Goal: Task Accomplishment & Management: Complete application form

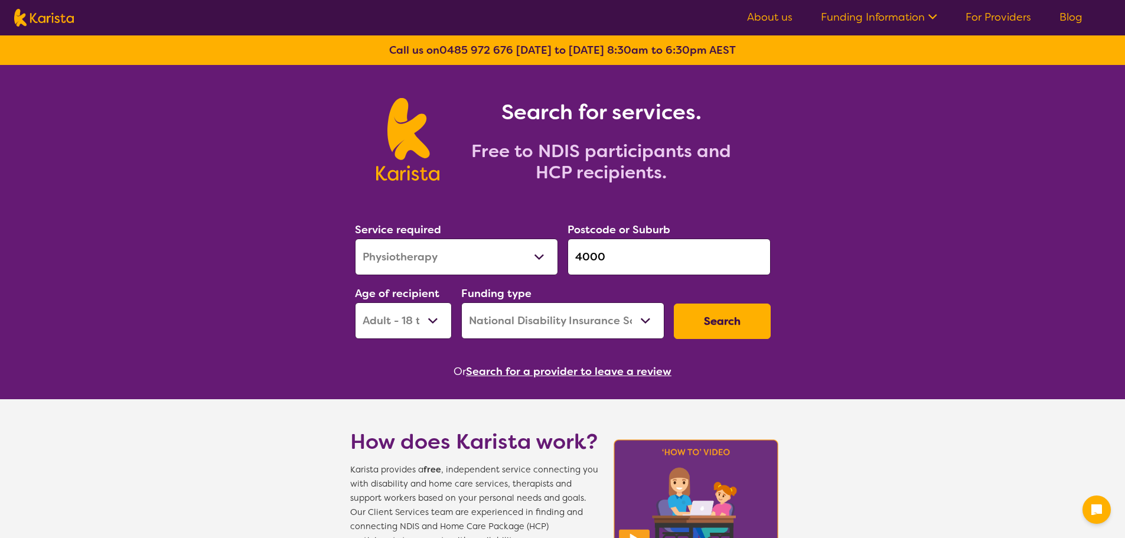
select select "Physiotherapy"
select select "AD"
select select "NDIS"
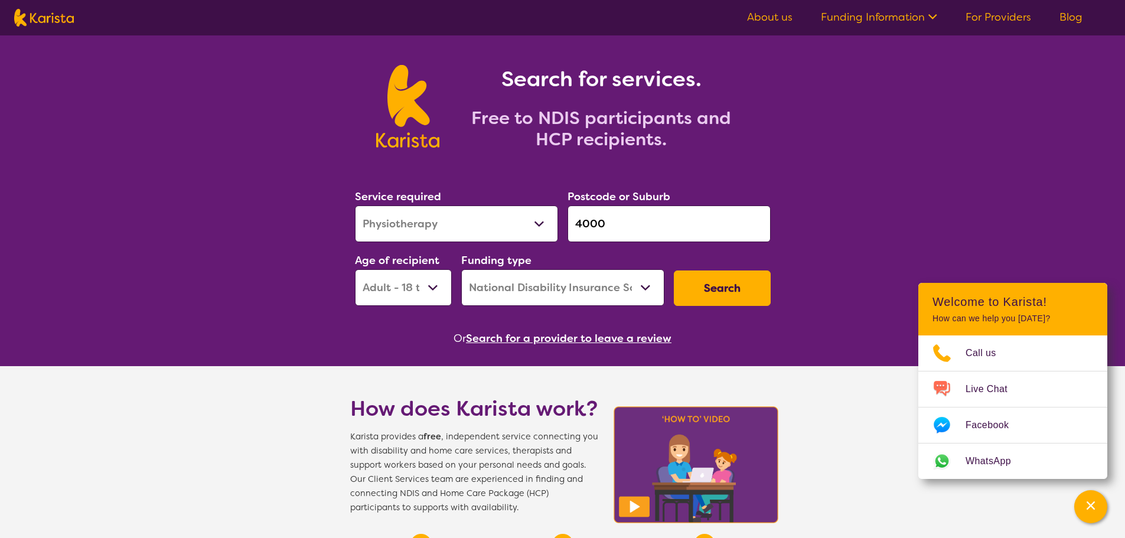
scroll to position [59, 0]
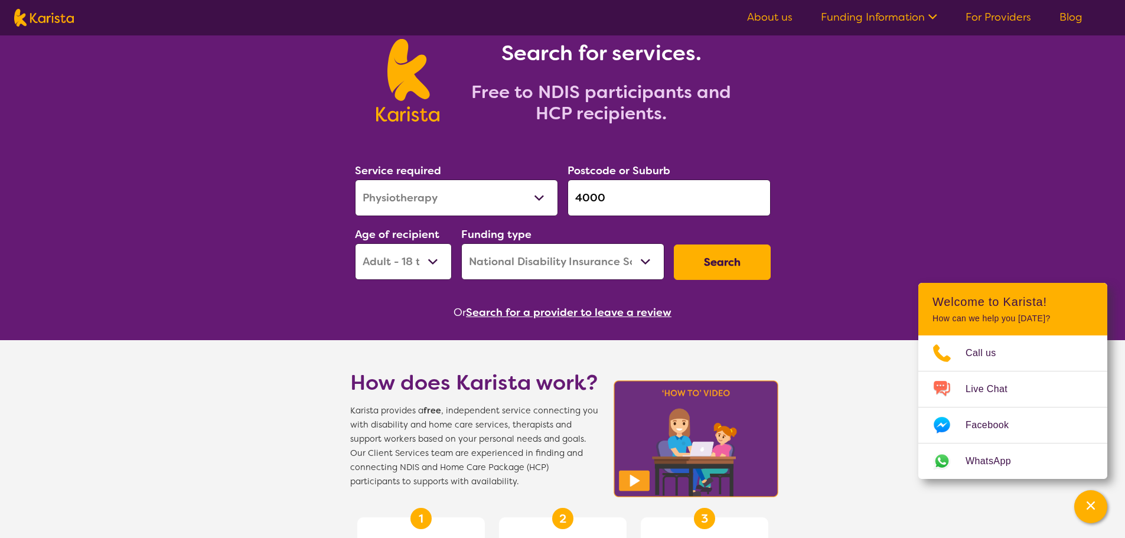
click at [520, 193] on select "Allied Health Assistant Assessment ([MEDICAL_DATA] or [MEDICAL_DATA]) Behaviour…" at bounding box center [456, 198] width 203 height 37
select select "NDIS Support Coordination"
click at [355, 180] on select "Allied Health Assistant Assessment ([MEDICAL_DATA] or [MEDICAL_DATA]) Behaviour…" at bounding box center [456, 198] width 203 height 37
click at [624, 197] on input "4000" at bounding box center [669, 198] width 203 height 37
drag, startPoint x: 624, startPoint y: 197, endPoint x: 565, endPoint y: 193, distance: 59.2
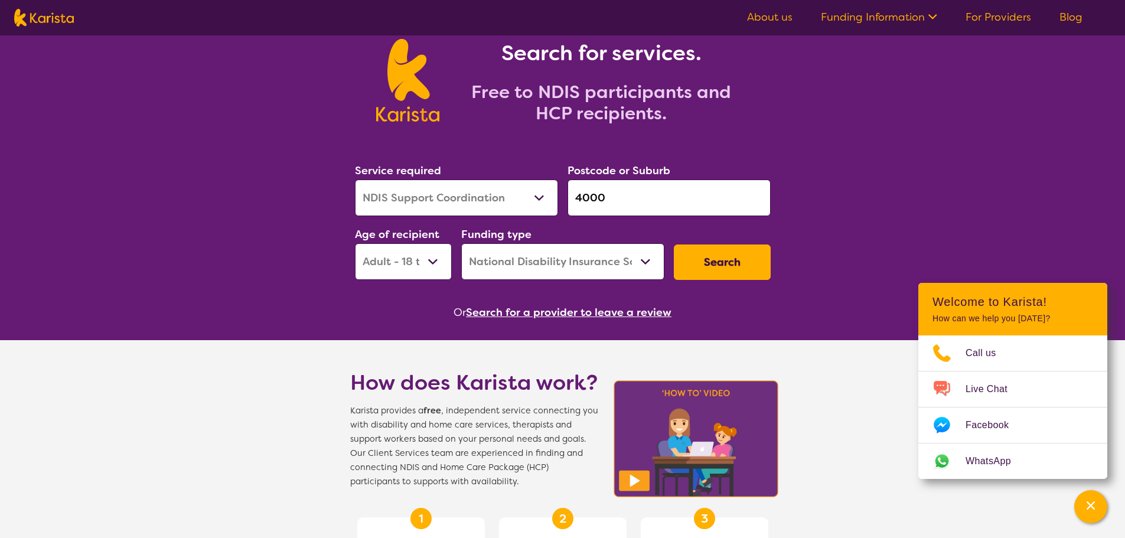
click at [565, 193] on div "Postcode or Suburb 4000" at bounding box center [669, 189] width 213 height 64
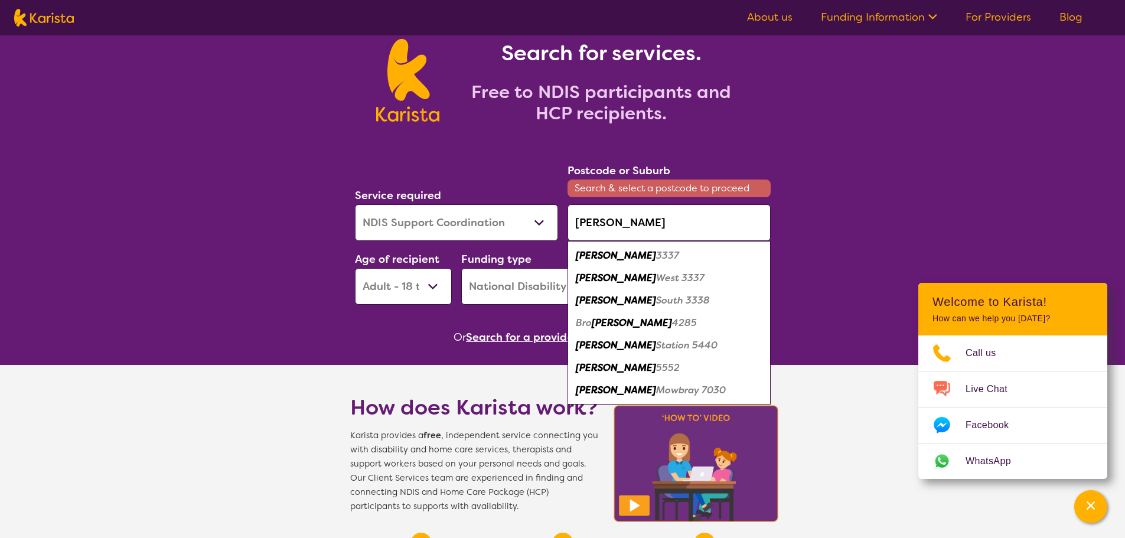
click at [656, 256] on em "3337" at bounding box center [667, 255] width 23 height 12
type input "3337"
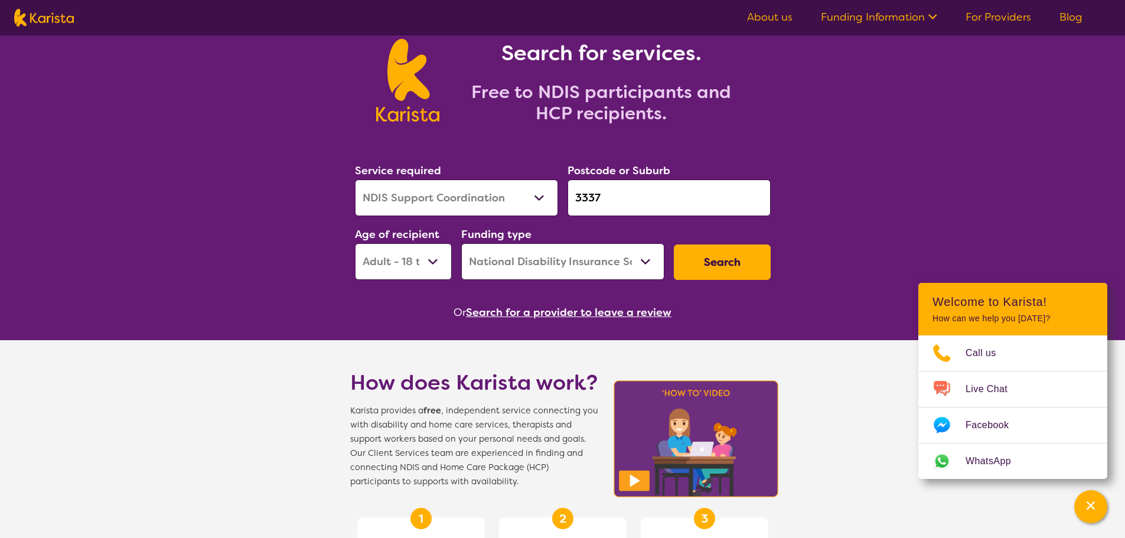
click at [413, 269] on select "Early Childhood - 0 to 9 Child - 10 to 11 Adolescent - 12 to 17 Adult - 18 to 6…" at bounding box center [403, 261] width 97 height 37
click at [355, 243] on select "Early Childhood - 0 to 9 Child - 10 to 11 Adolescent - 12 to 17 Adult - 18 to 6…" at bounding box center [403, 261] width 97 height 37
click at [557, 246] on select "Home Care Package (HCP) National Disability Insurance Scheme (NDIS) I don't know" at bounding box center [562, 261] width 203 height 37
click at [461, 243] on select "Home Care Package (HCP) National Disability Insurance Scheme (NDIS) I don't know" at bounding box center [562, 261] width 203 height 37
click at [714, 271] on button "Search" at bounding box center [722, 262] width 97 height 35
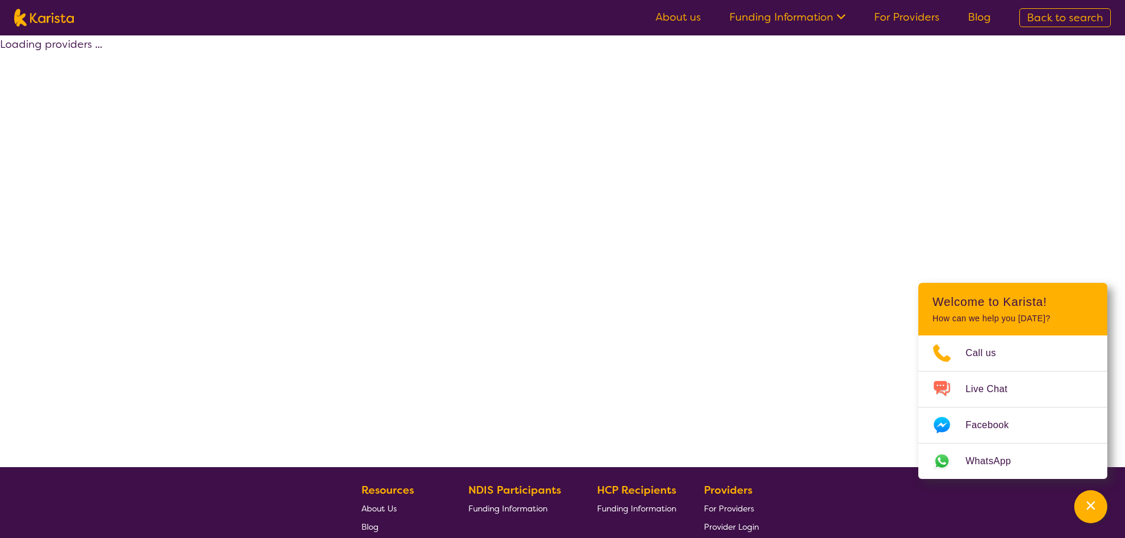
select select "by_score"
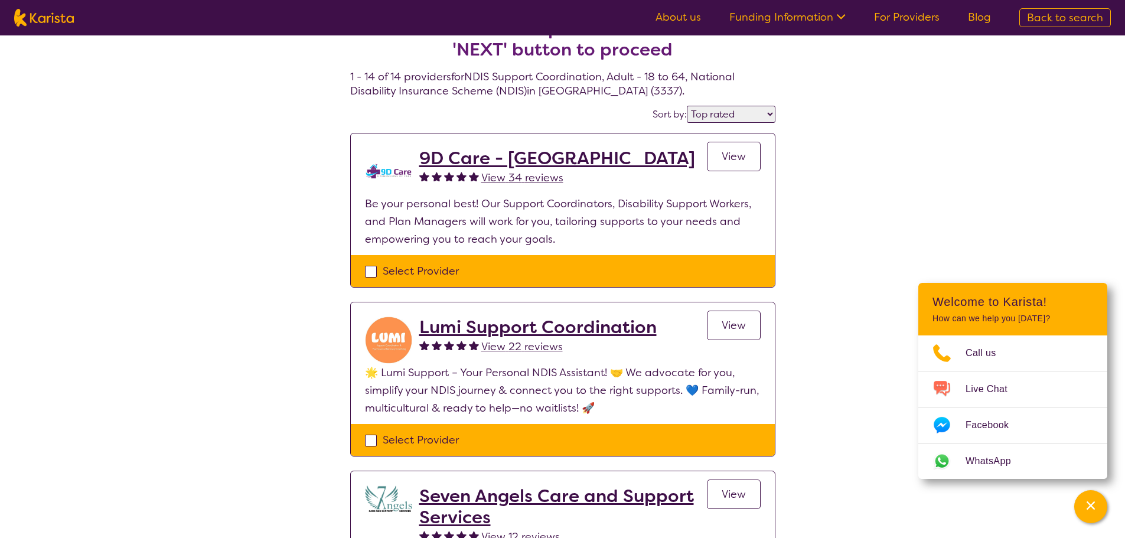
scroll to position [59, 0]
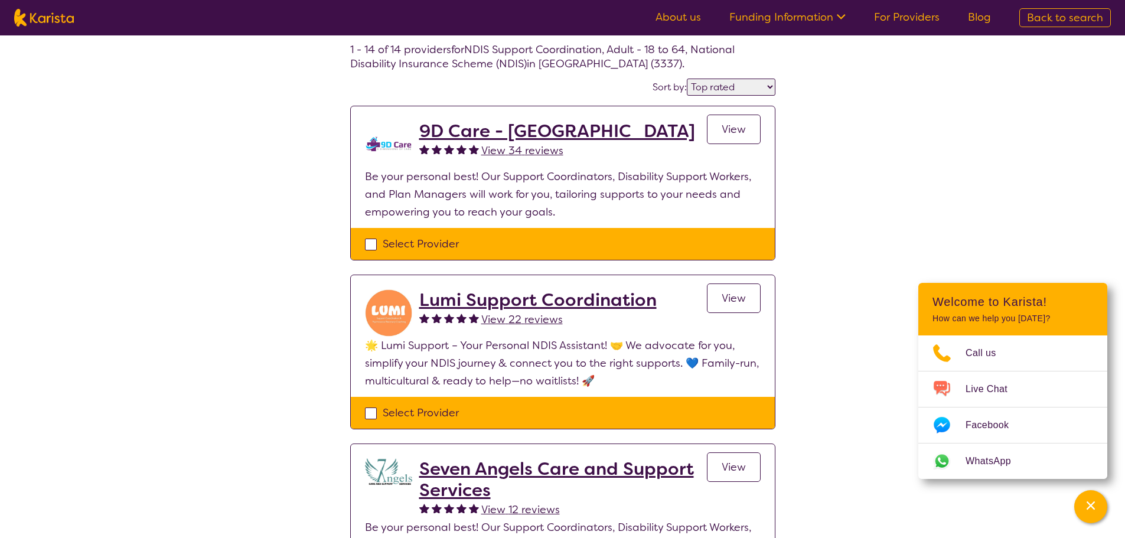
click at [738, 128] on span "View" at bounding box center [734, 129] width 24 height 14
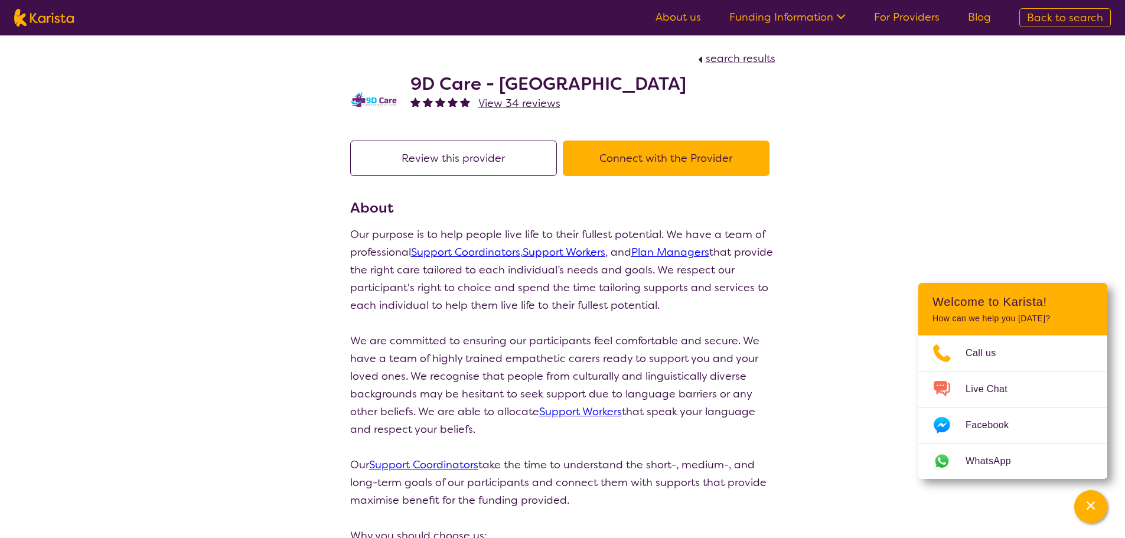
select select "by_score"
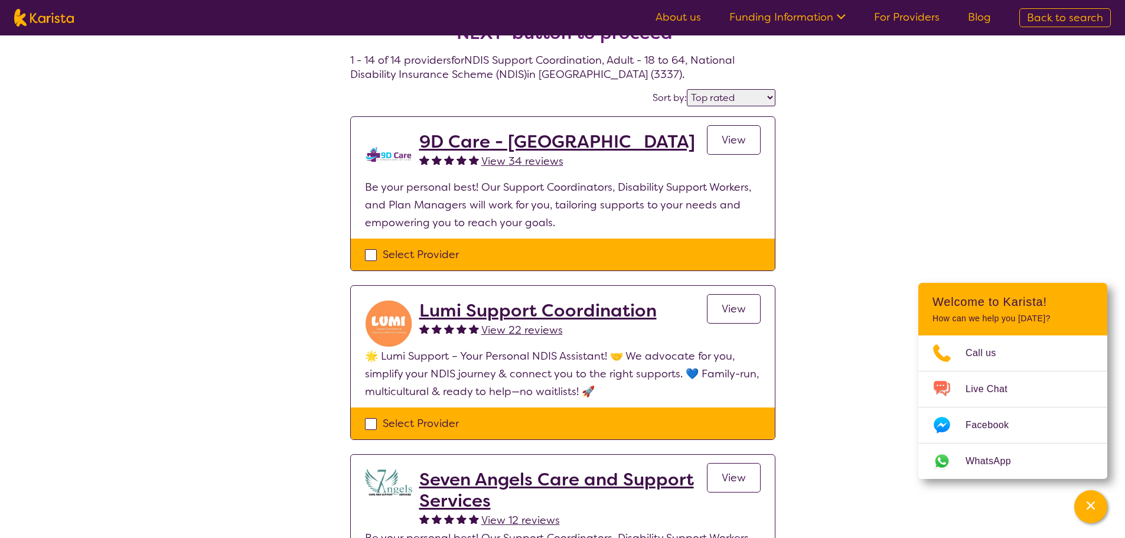
scroll to position [118, 0]
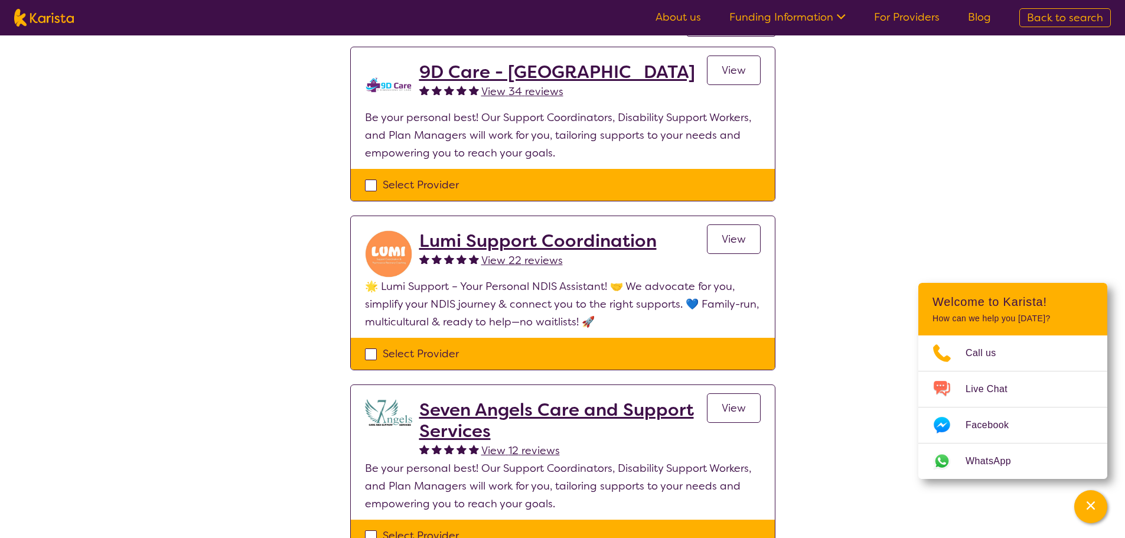
click at [369, 180] on div "Select Provider" at bounding box center [563, 185] width 396 height 18
checkbox input "true"
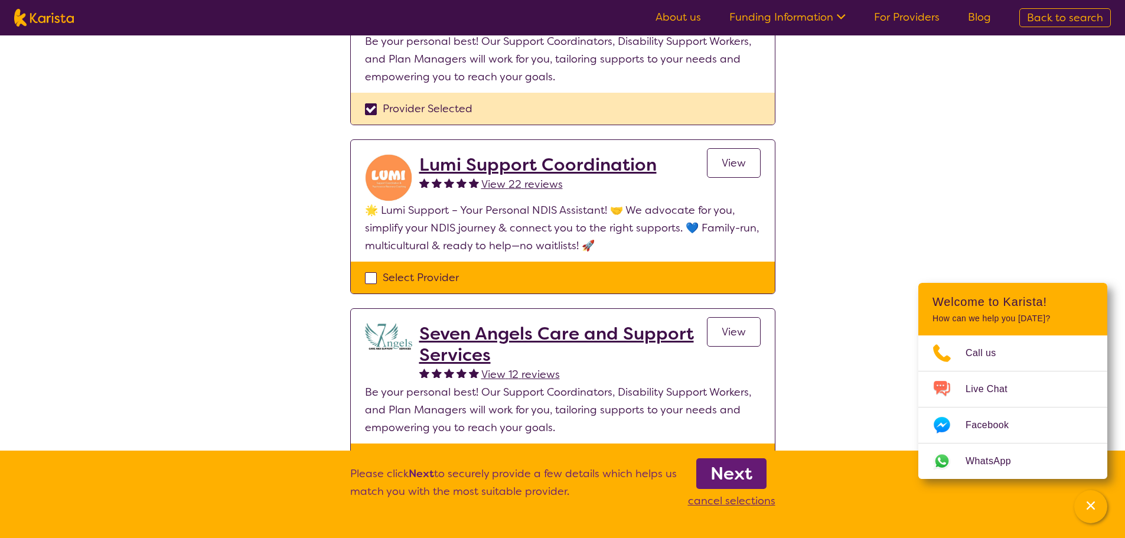
scroll to position [236, 0]
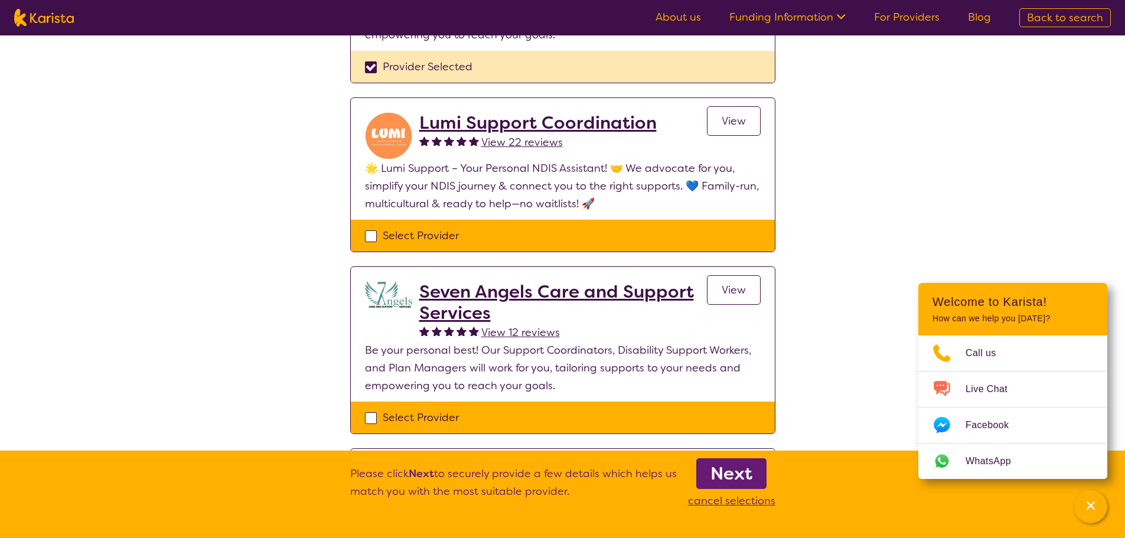
click at [369, 233] on div "Select Provider" at bounding box center [563, 236] width 396 height 18
checkbox input "true"
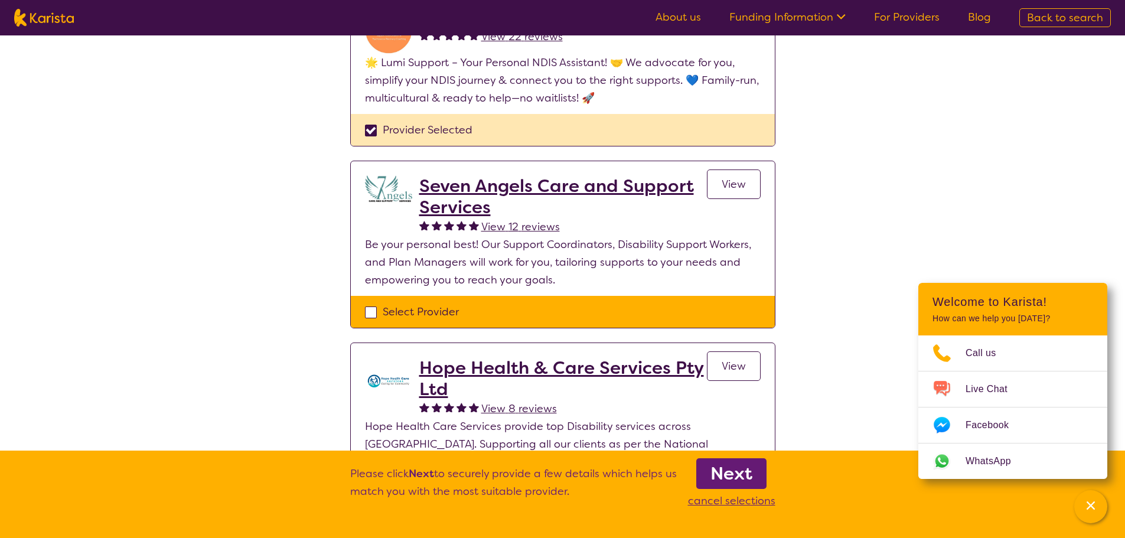
scroll to position [356, 0]
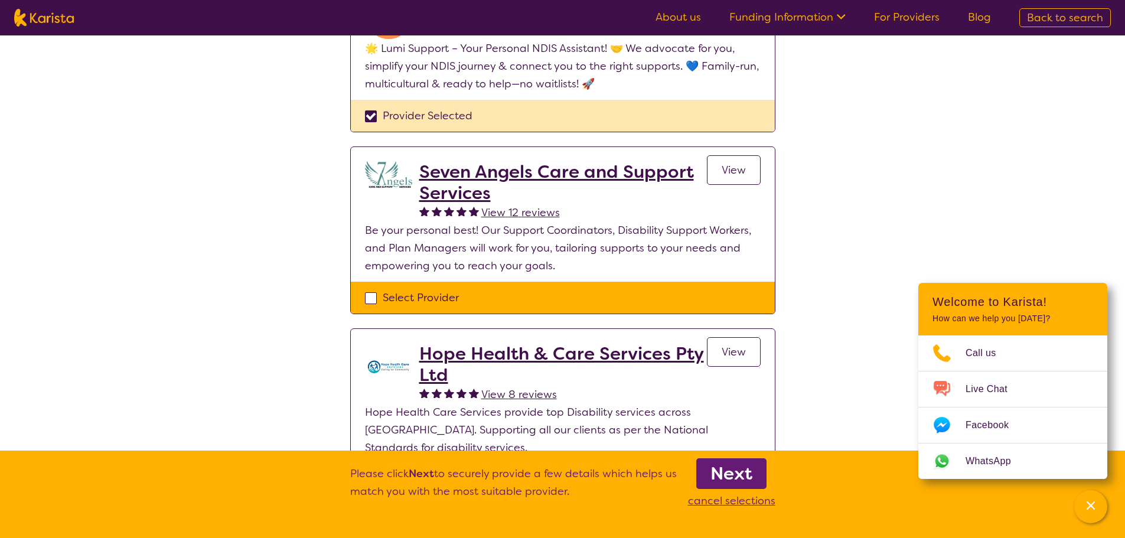
click at [372, 297] on div "Select Provider" at bounding box center [563, 298] width 396 height 18
checkbox input "true"
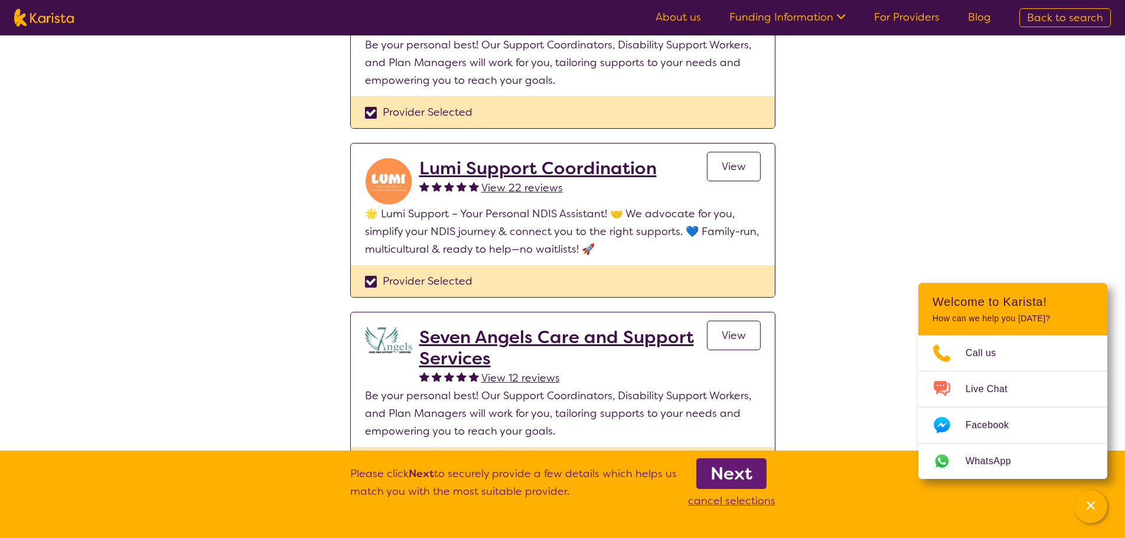
scroll to position [177, 0]
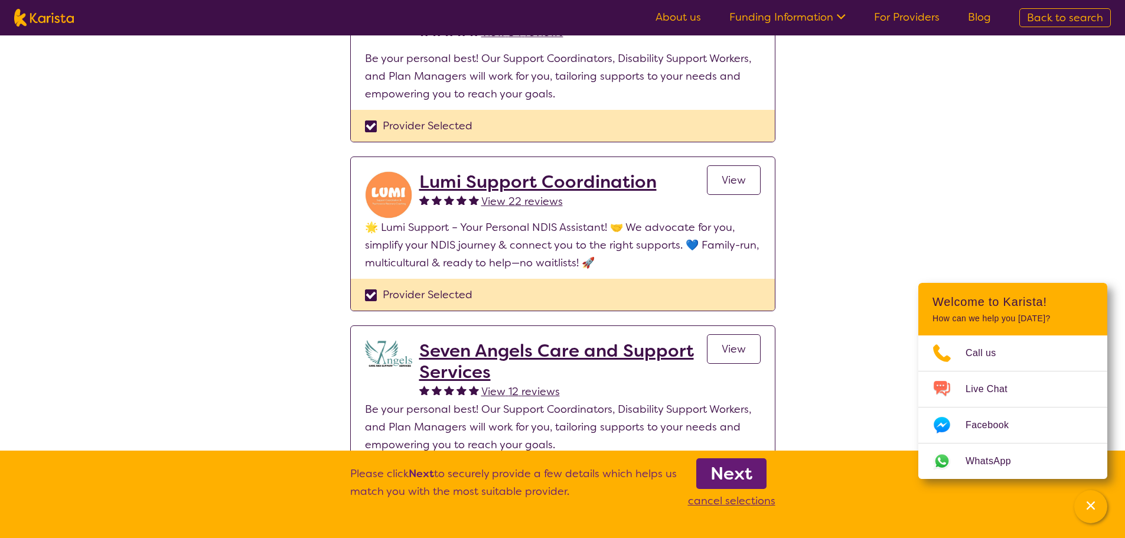
click at [728, 471] on b "Next" at bounding box center [732, 474] width 42 height 24
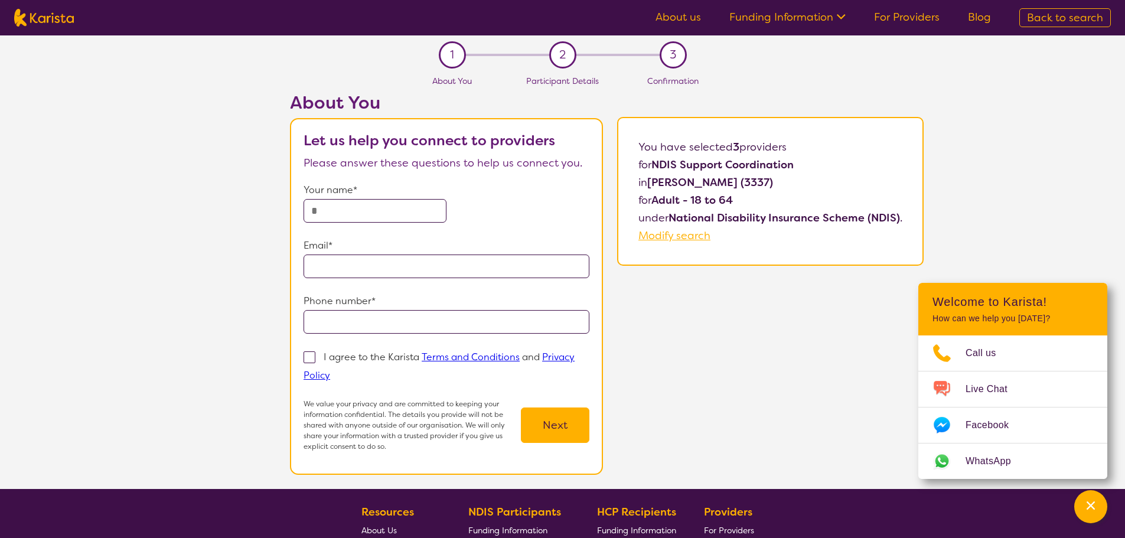
scroll to position [177, 0]
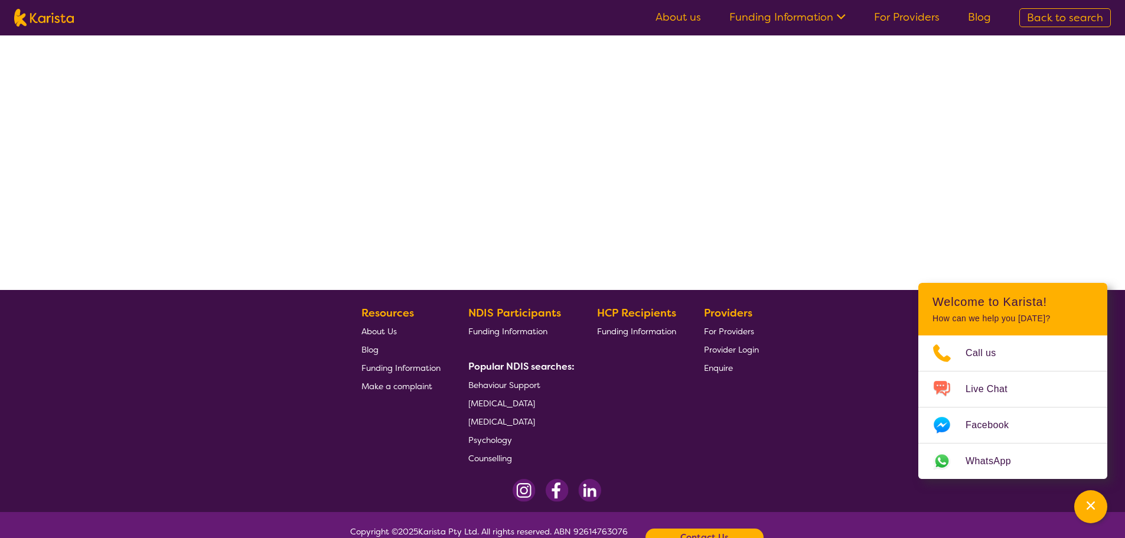
select select "by_score"
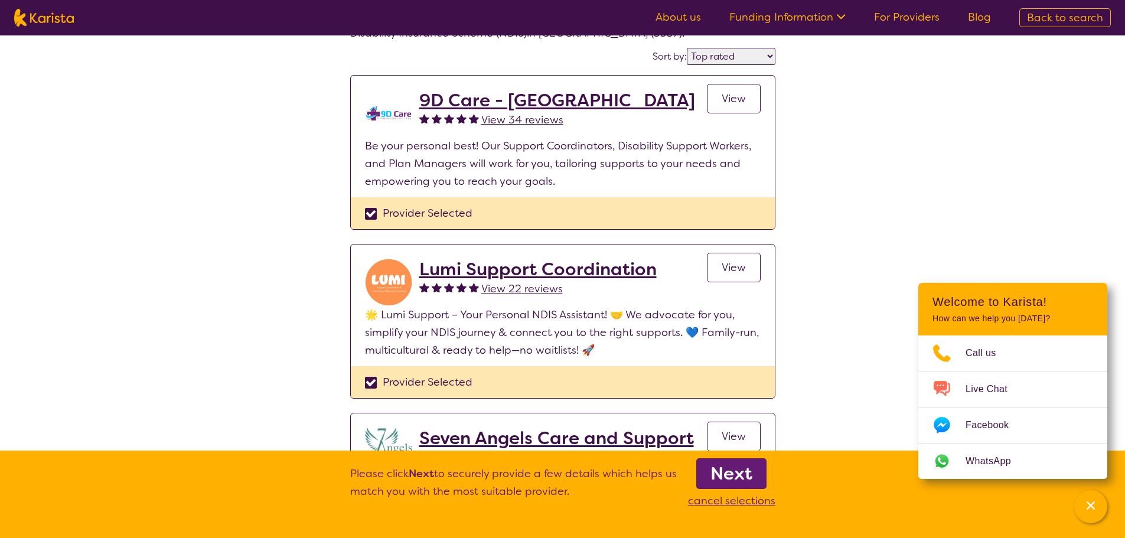
scroll to position [118, 0]
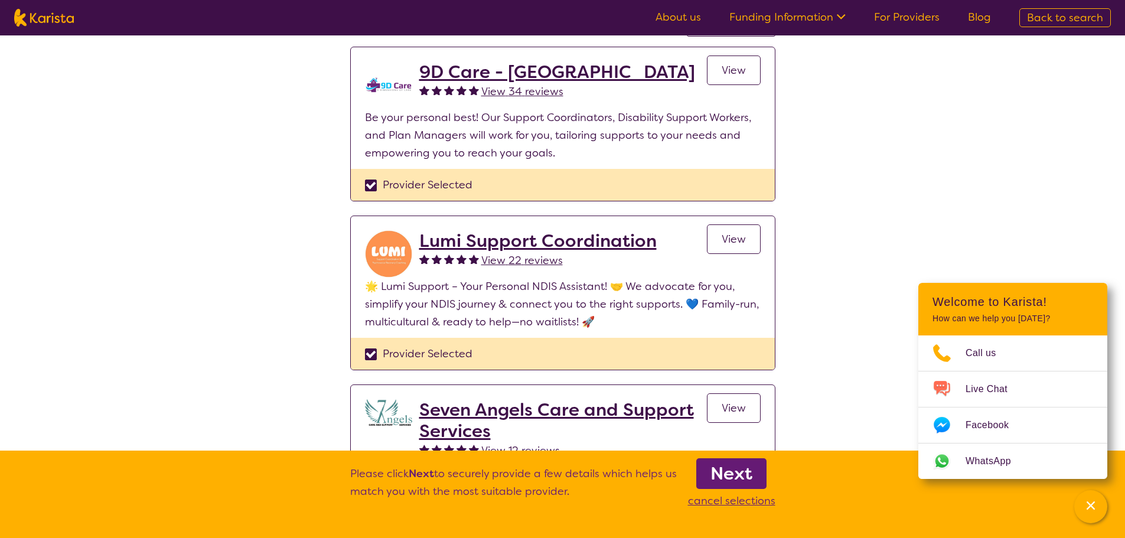
click at [735, 76] on span "View" at bounding box center [734, 70] width 24 height 14
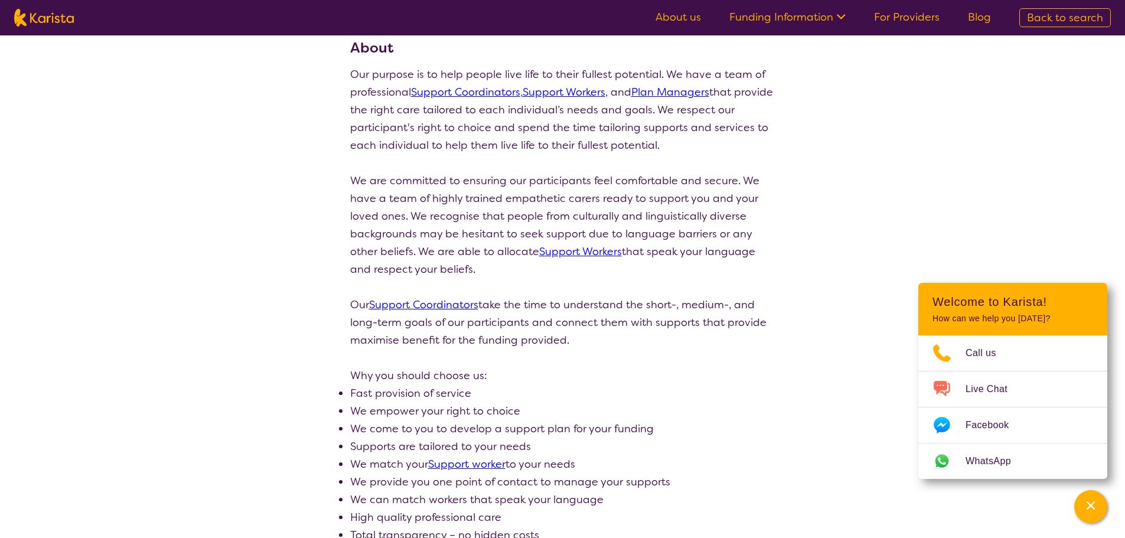
scroll to position [177, 0]
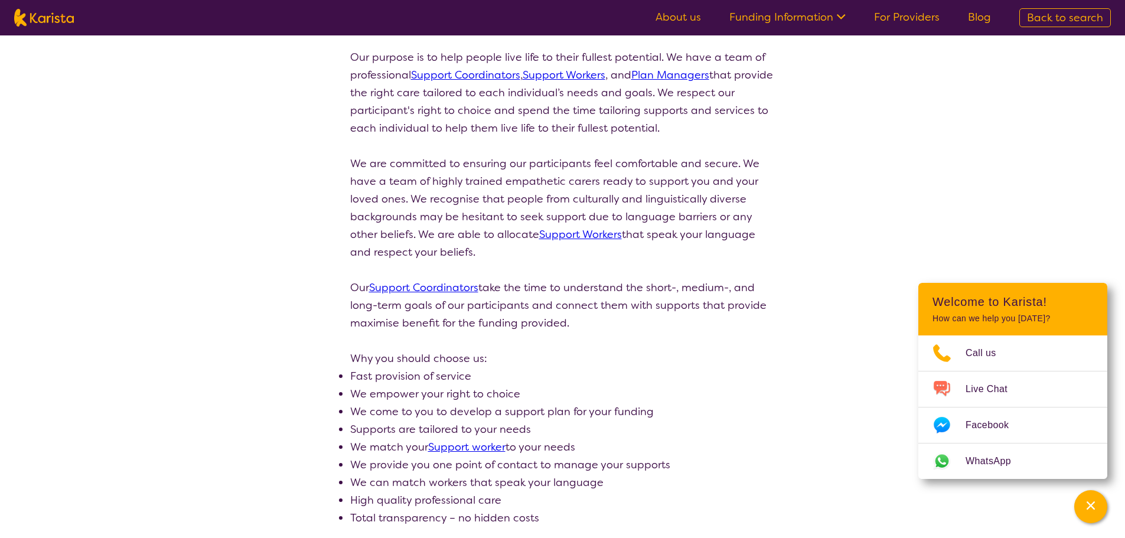
select select "by_score"
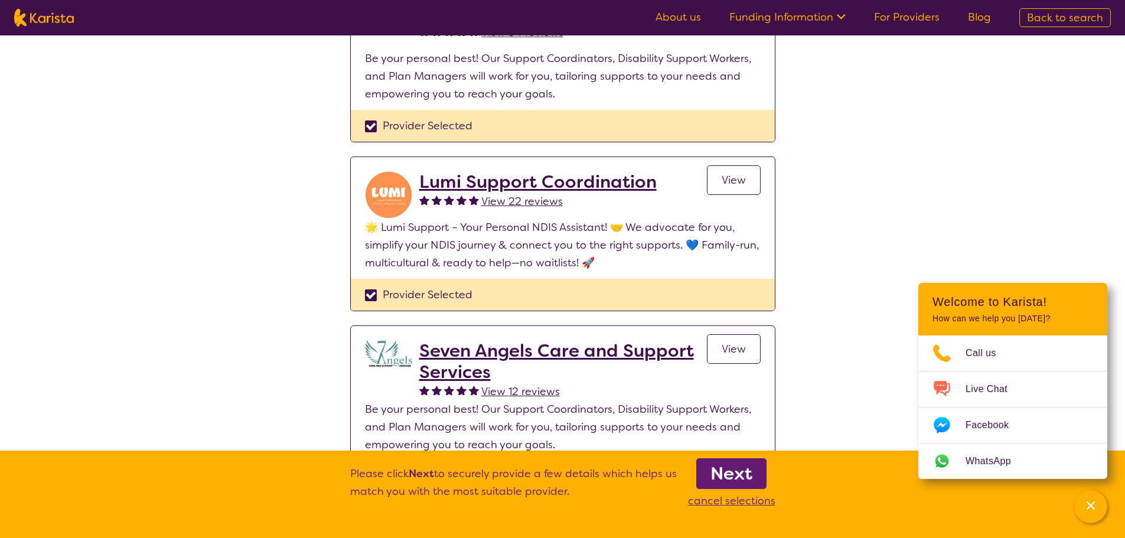
scroll to position [118, 0]
click at [367, 129] on div "Provider Selected" at bounding box center [563, 126] width 396 height 18
checkbox input "false"
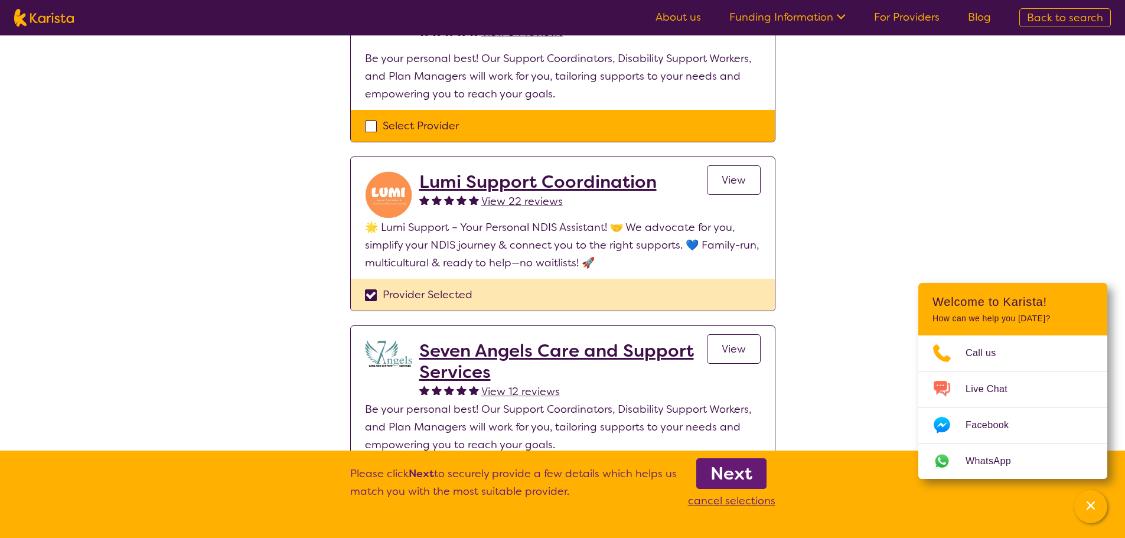
drag, startPoint x: 372, startPoint y: 295, endPoint x: 405, endPoint y: 295, distance: 33.7
click at [372, 295] on div "Provider Selected" at bounding box center [563, 295] width 396 height 18
checkbox input "false"
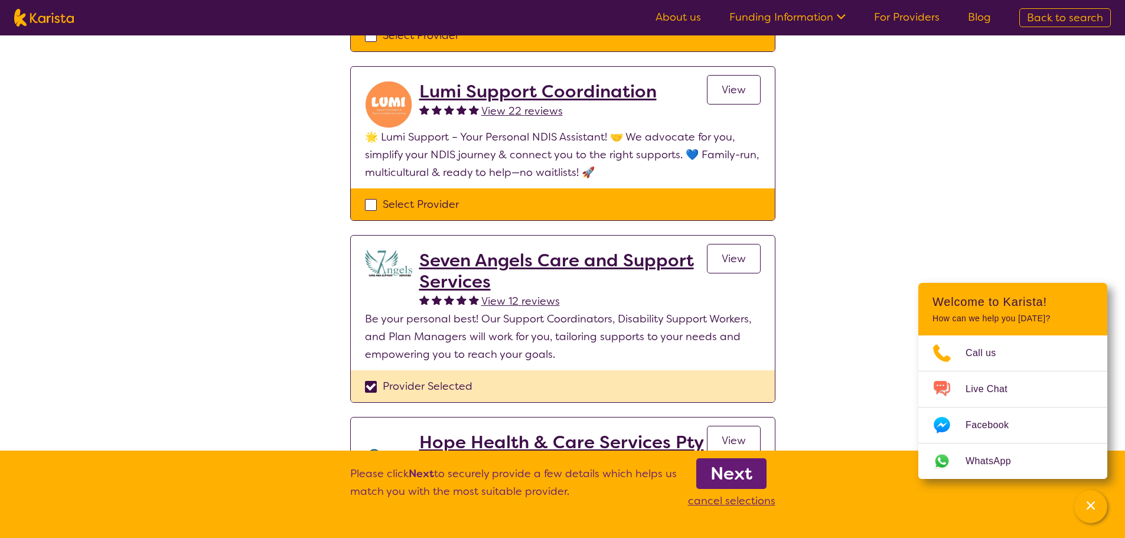
scroll to position [298, 0]
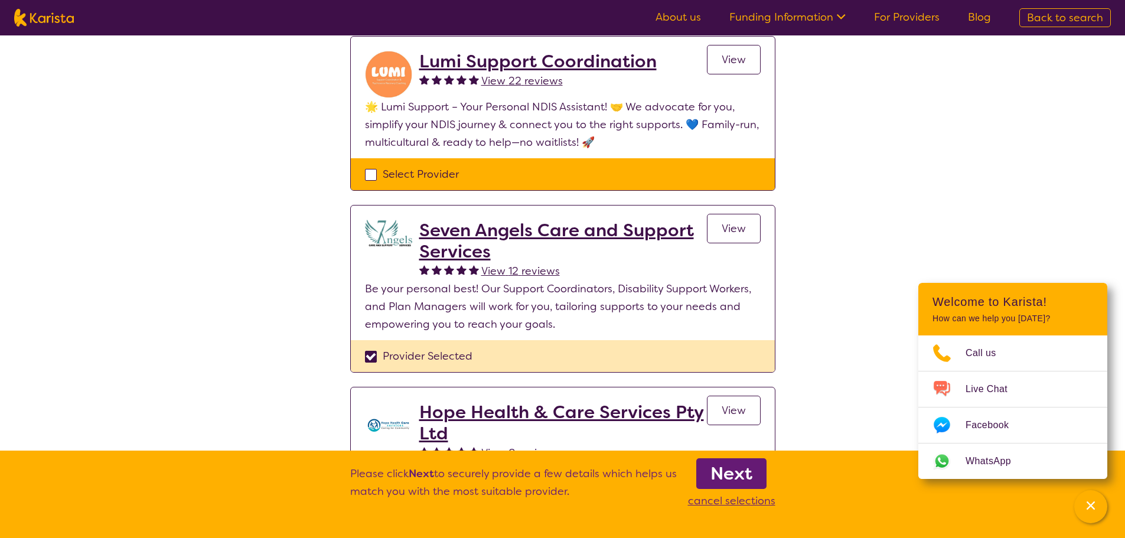
click at [380, 354] on div "Provider Selected" at bounding box center [563, 356] width 396 height 18
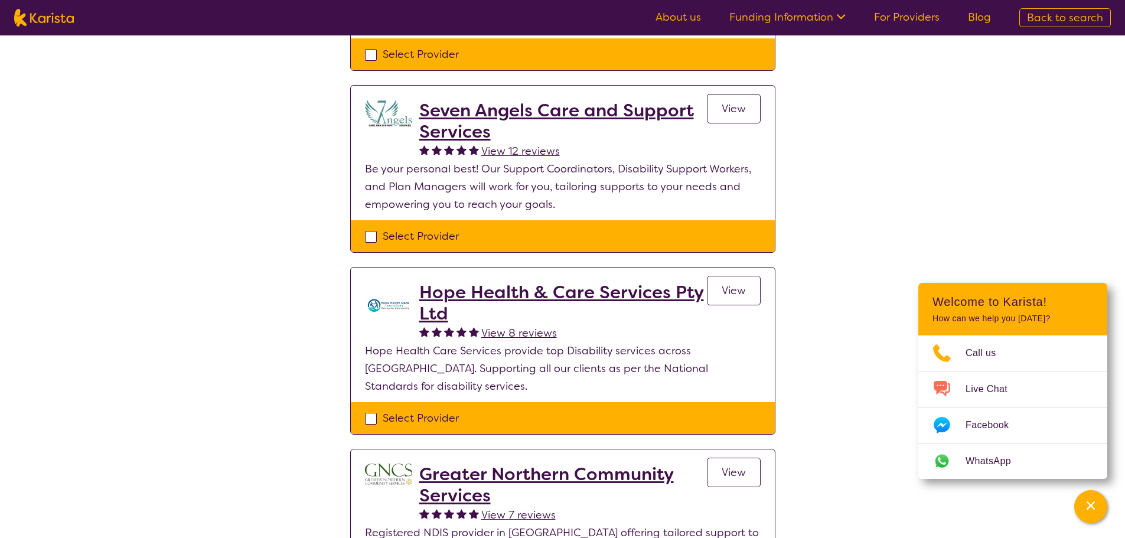
scroll to position [473, 0]
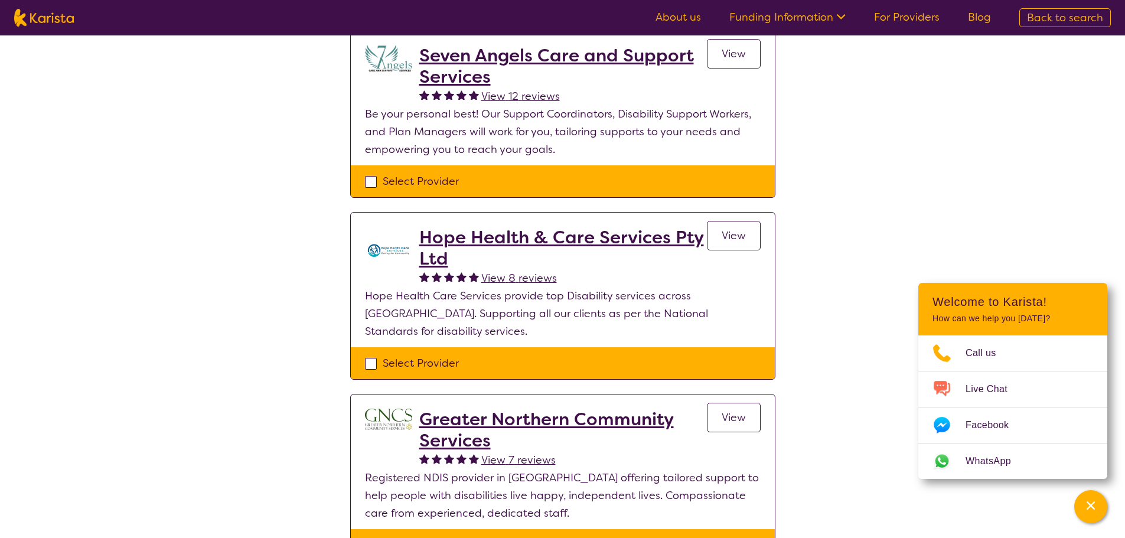
click at [370, 179] on div "Select Provider" at bounding box center [563, 181] width 396 height 18
checkbox input "true"
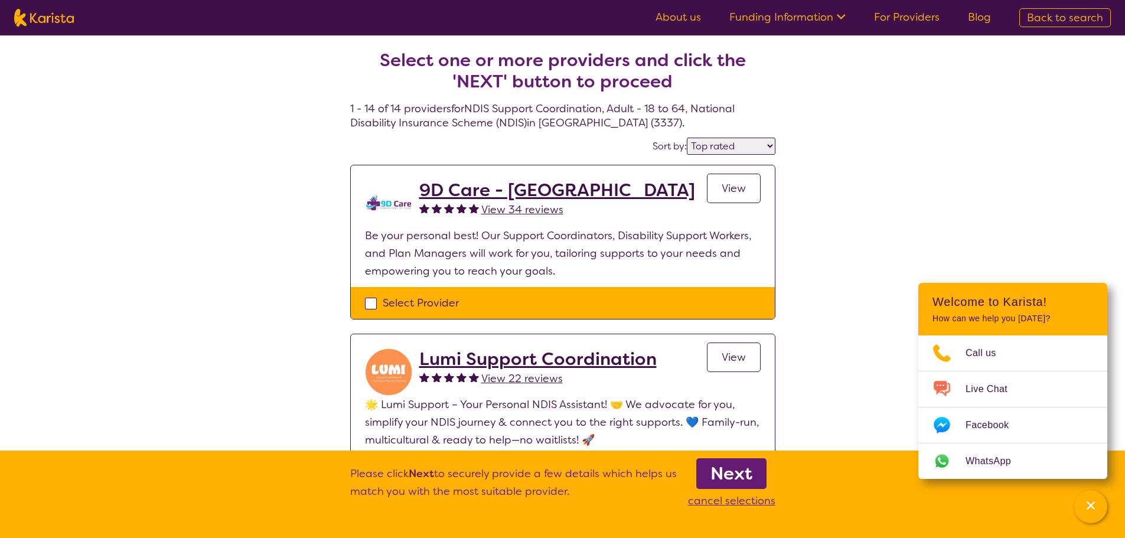
click at [376, 302] on div "Select Provider" at bounding box center [563, 303] width 396 height 18
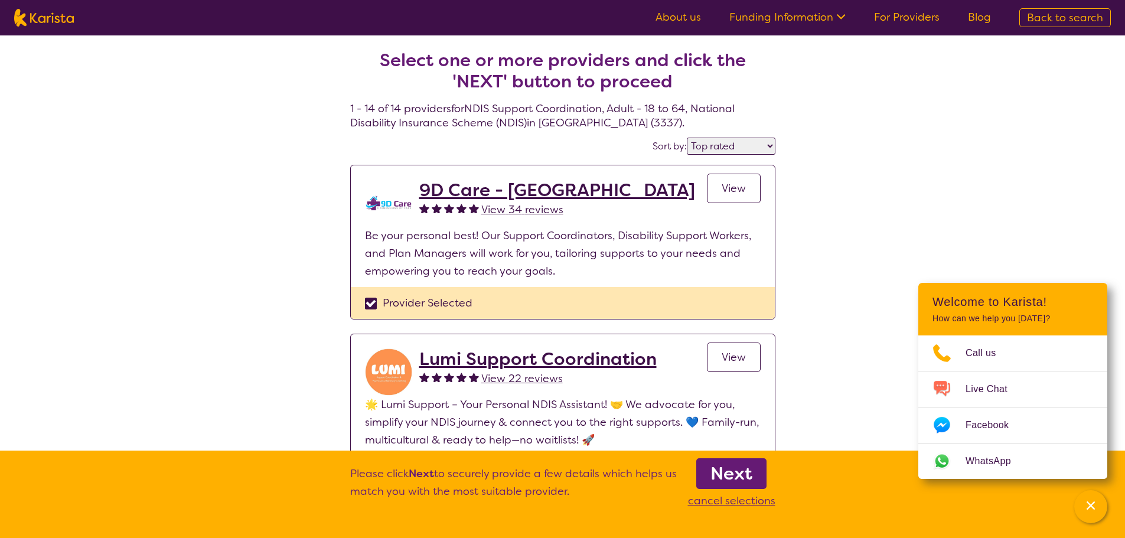
checkbox input "true"
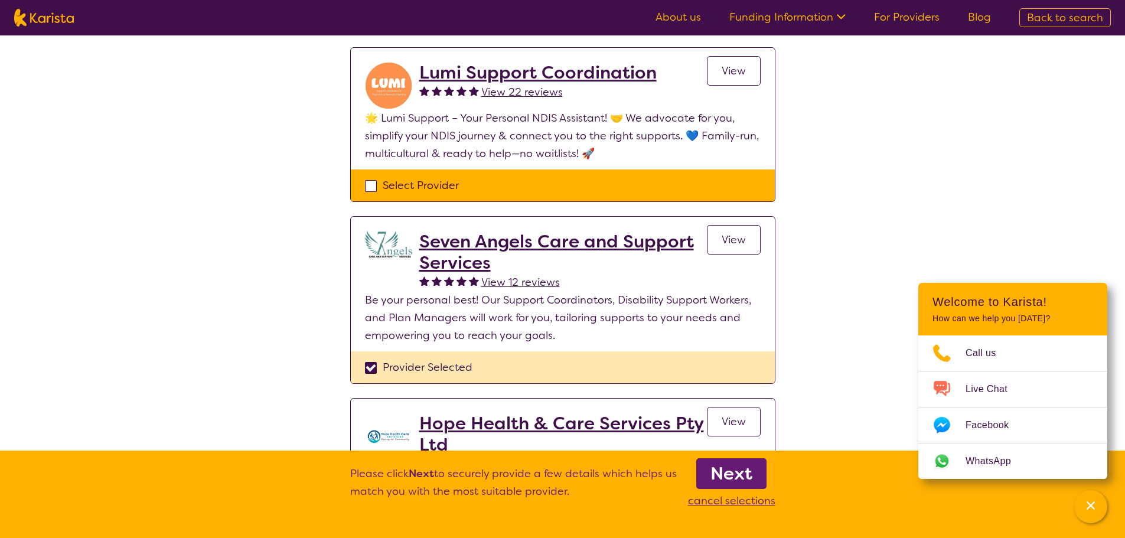
scroll to position [295, 0]
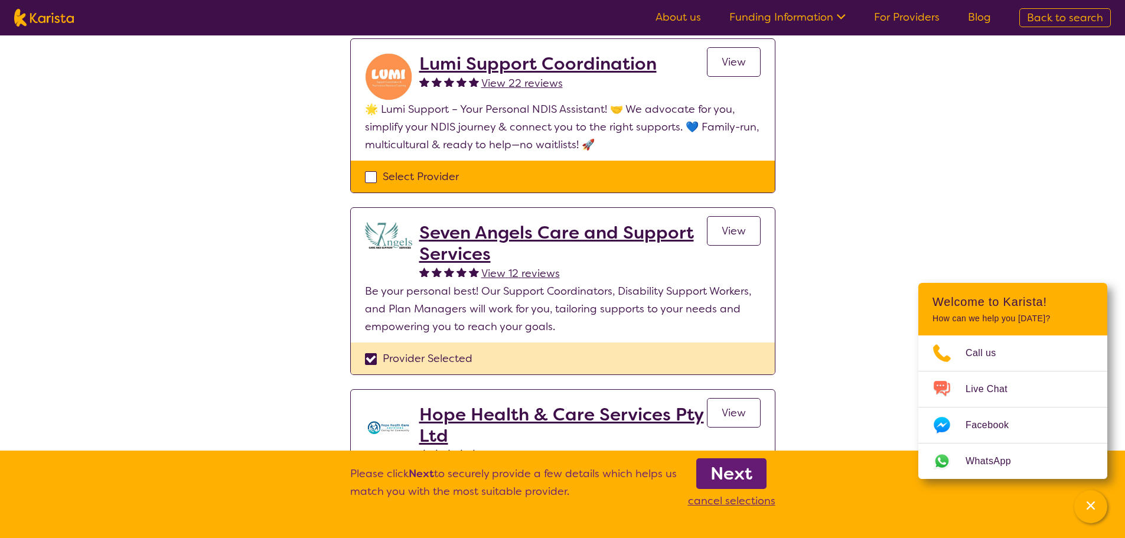
click at [741, 481] on b "Next" at bounding box center [732, 474] width 42 height 24
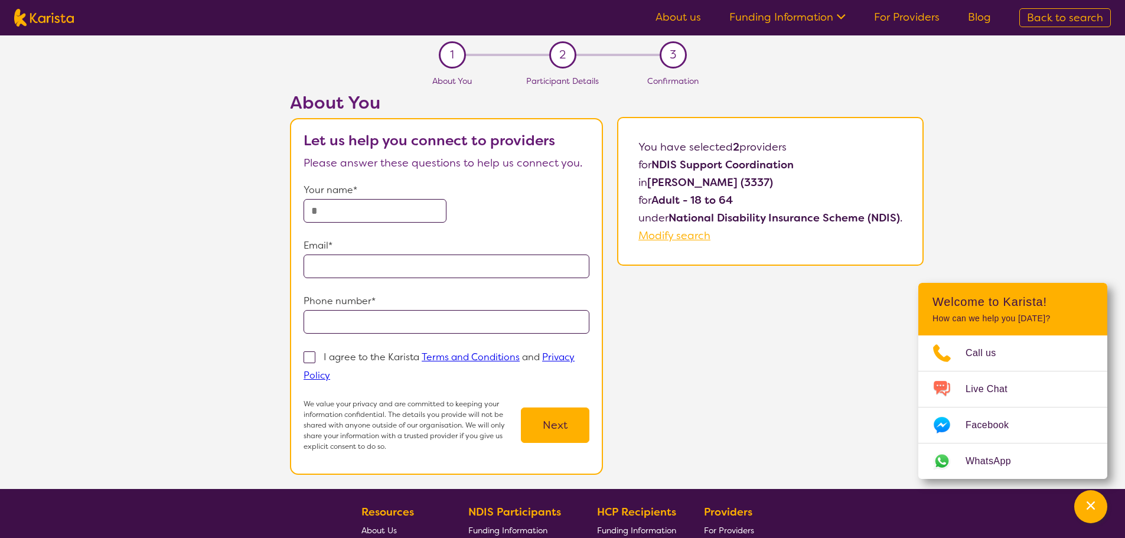
scroll to position [295, 0]
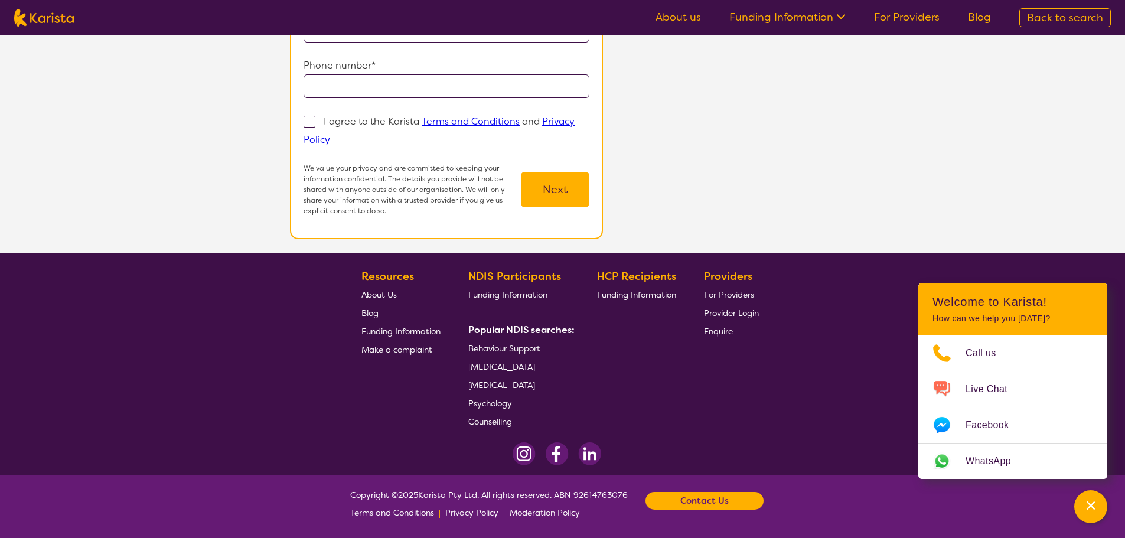
select select "by_score"
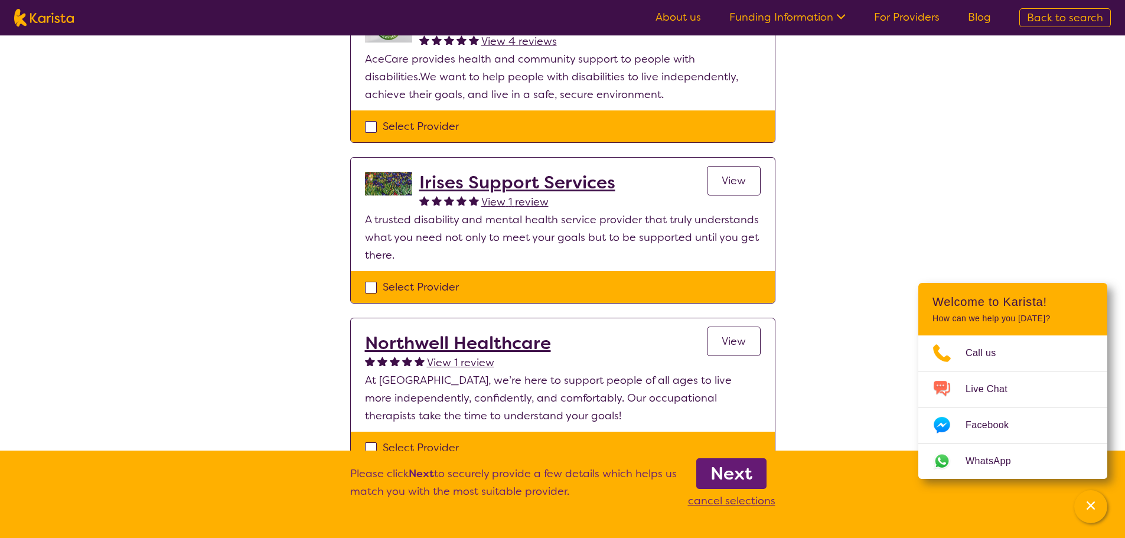
scroll to position [1300, 0]
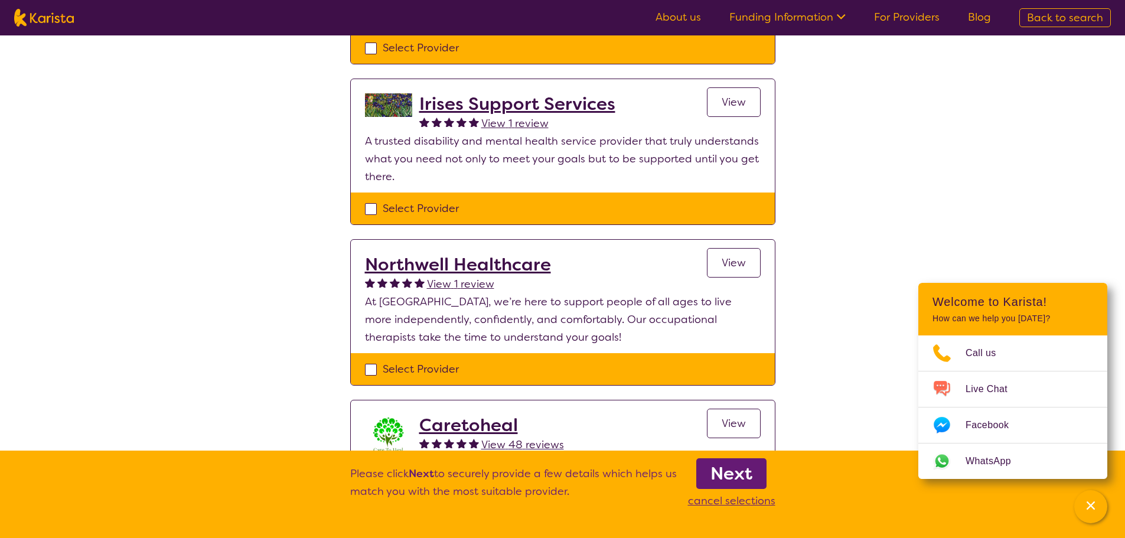
click at [70, 23] on img at bounding box center [44, 18] width 60 height 18
select select "NDIS Support Coordination"
select select "AD"
select select "NDIS"
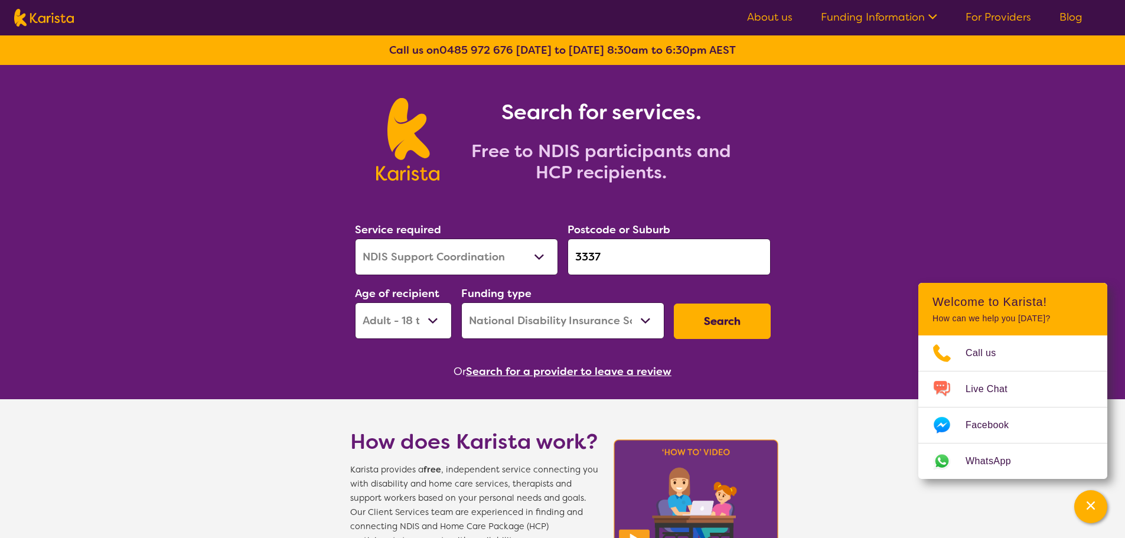
click at [535, 259] on select "Allied Health Assistant Assessment ([MEDICAL_DATA] or [MEDICAL_DATA]) Behaviour…" at bounding box center [456, 257] width 203 height 37
select select "Support worker"
click at [355, 239] on select "Allied Health Assistant Assessment ([MEDICAL_DATA] or [MEDICAL_DATA]) Behaviour…" at bounding box center [456, 257] width 203 height 37
drag, startPoint x: 634, startPoint y: 263, endPoint x: 555, endPoint y: 256, distance: 79.4
click at [501, 268] on div "Service required Allied Health Assistant Assessment ([MEDICAL_DATA] or [MEDICAL…" at bounding box center [562, 280] width 425 height 128
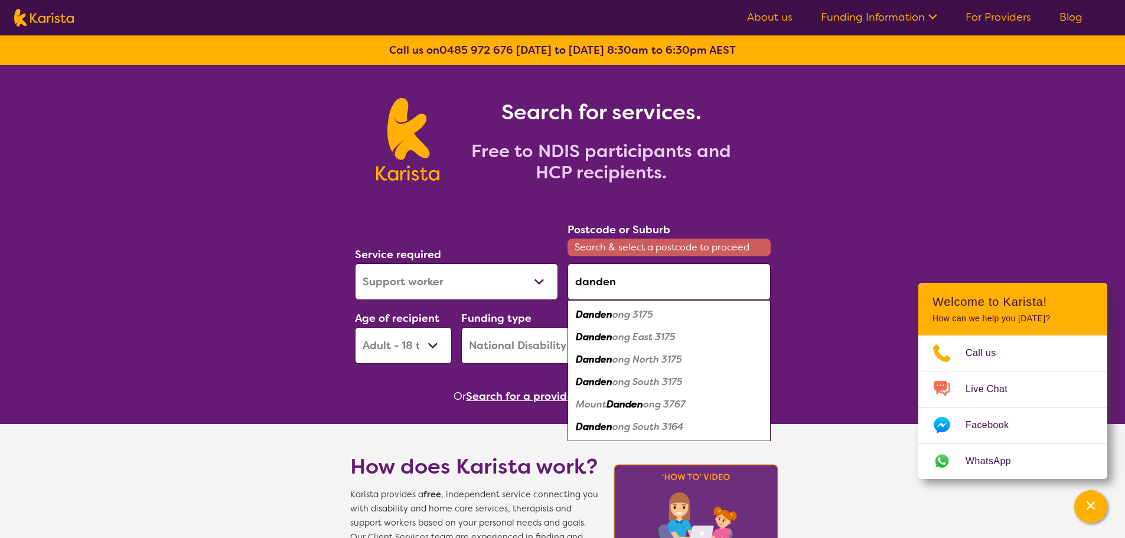
click at [654, 316] on div "Danden ong 3175" at bounding box center [669, 315] width 191 height 22
type input "3175"
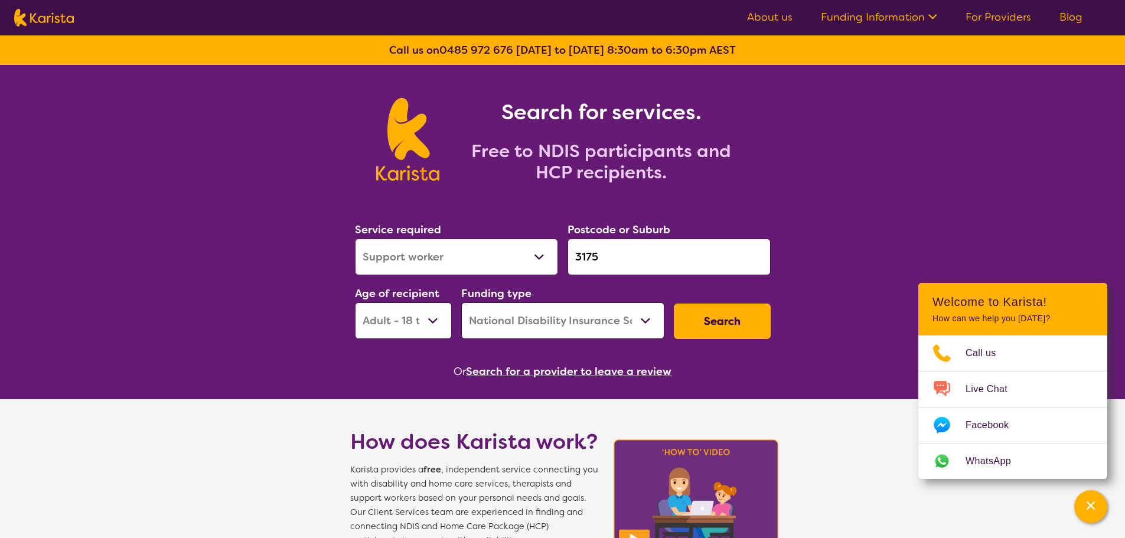
click at [694, 324] on button "Search" at bounding box center [722, 321] width 97 height 35
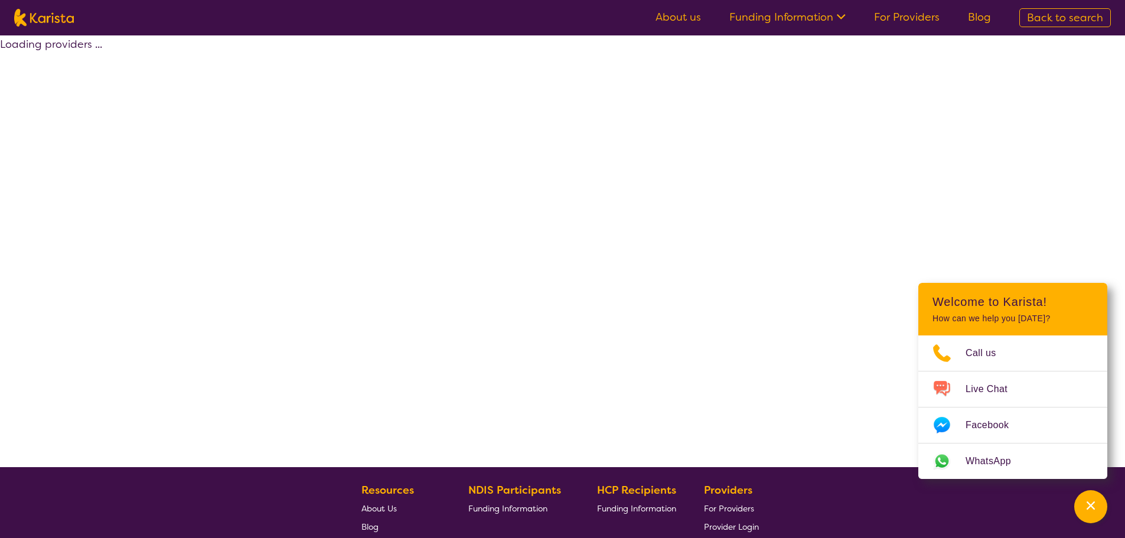
select select "by_score"
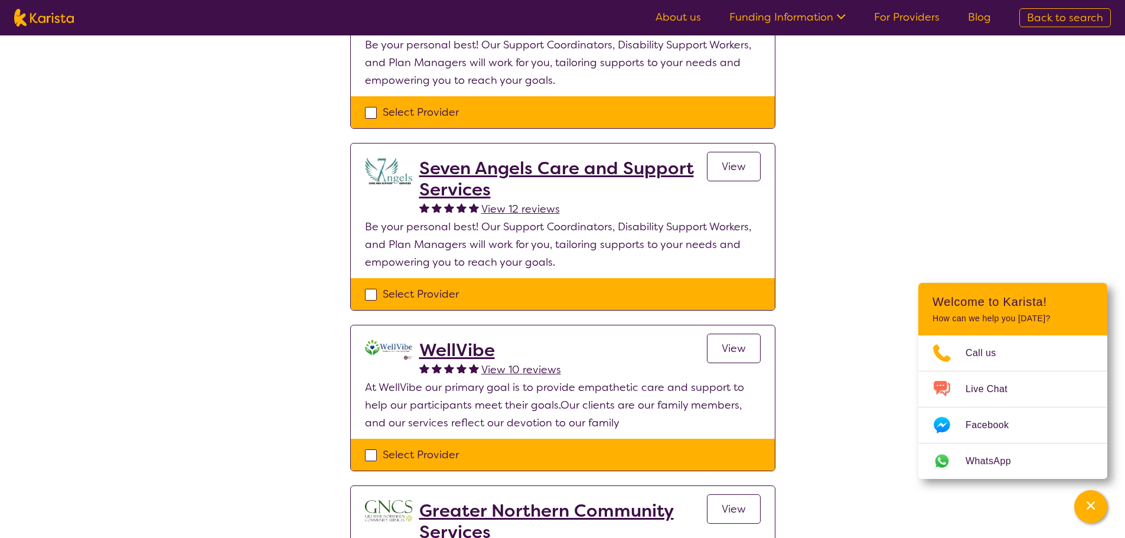
scroll to position [177, 0]
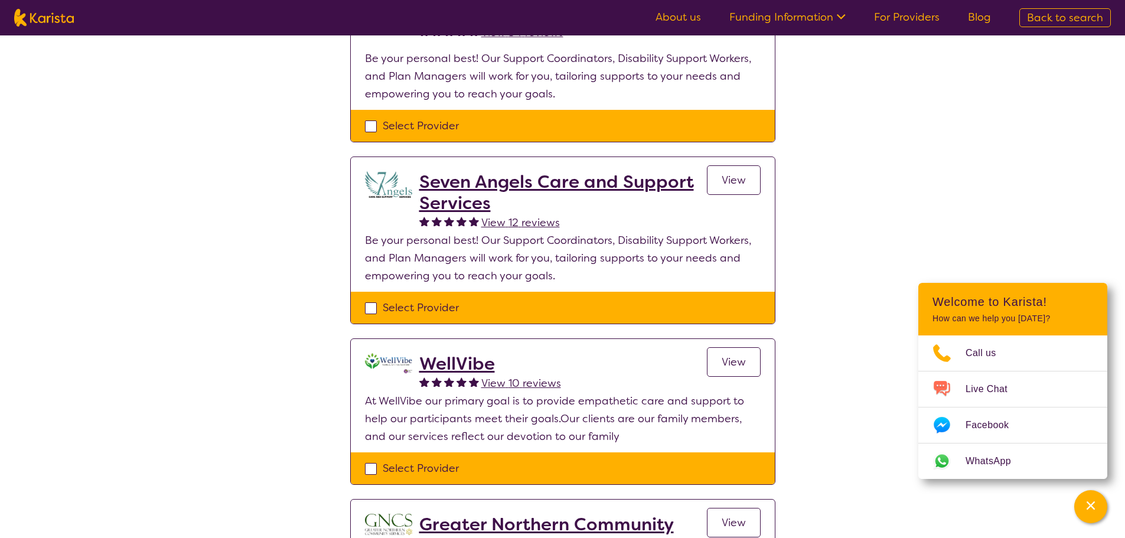
drag, startPoint x: 55, startPoint y: 19, endPoint x: 972, endPoint y: 292, distance: 956.9
click at [54, 19] on img at bounding box center [44, 18] width 60 height 18
select select "Support worker"
select select "AD"
select select "NDIS"
